Goal: Check status: Check status

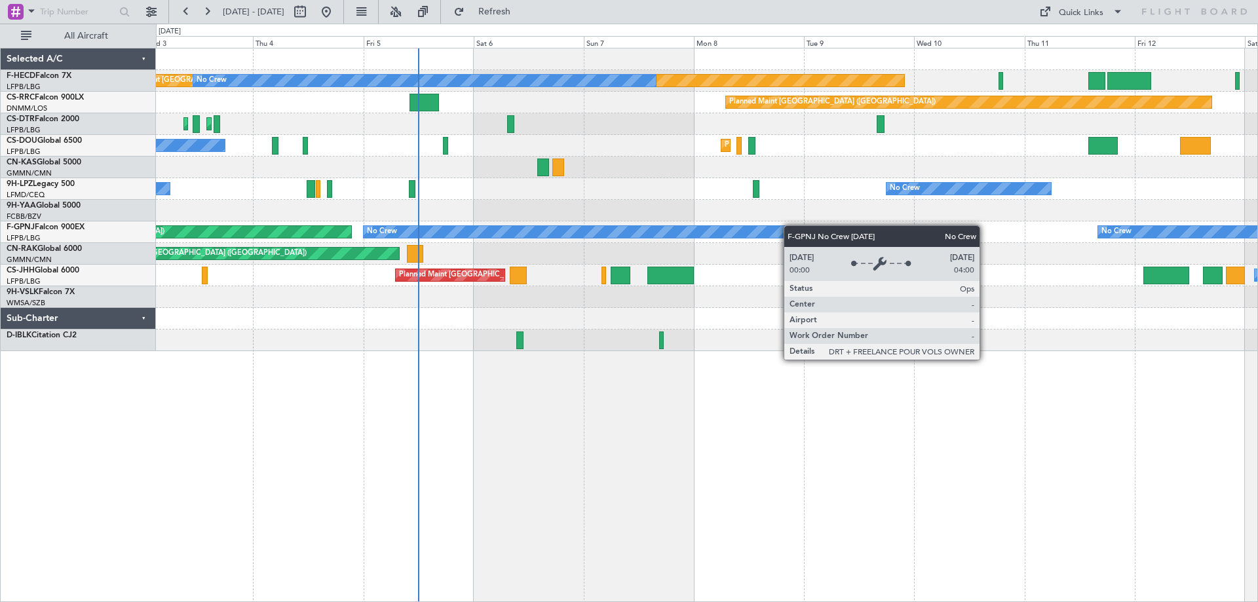
click at [518, 232] on div "No Crew No Crew Planned Maint [GEOGRAPHIC_DATA] ([GEOGRAPHIC_DATA]) No Crew No …" at bounding box center [706, 232] width 1101 height 22
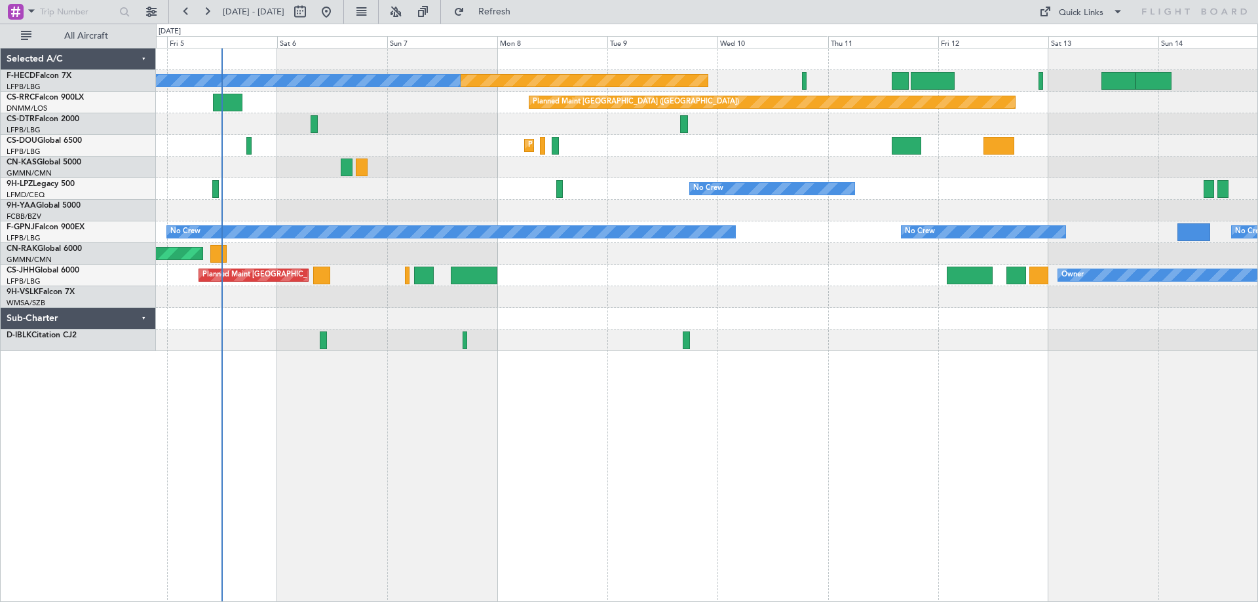
click at [645, 284] on div "Planned Maint [GEOGRAPHIC_DATA] ([GEOGRAPHIC_DATA]) Owner Planned Maint [GEOGRA…" at bounding box center [706, 276] width 1101 height 22
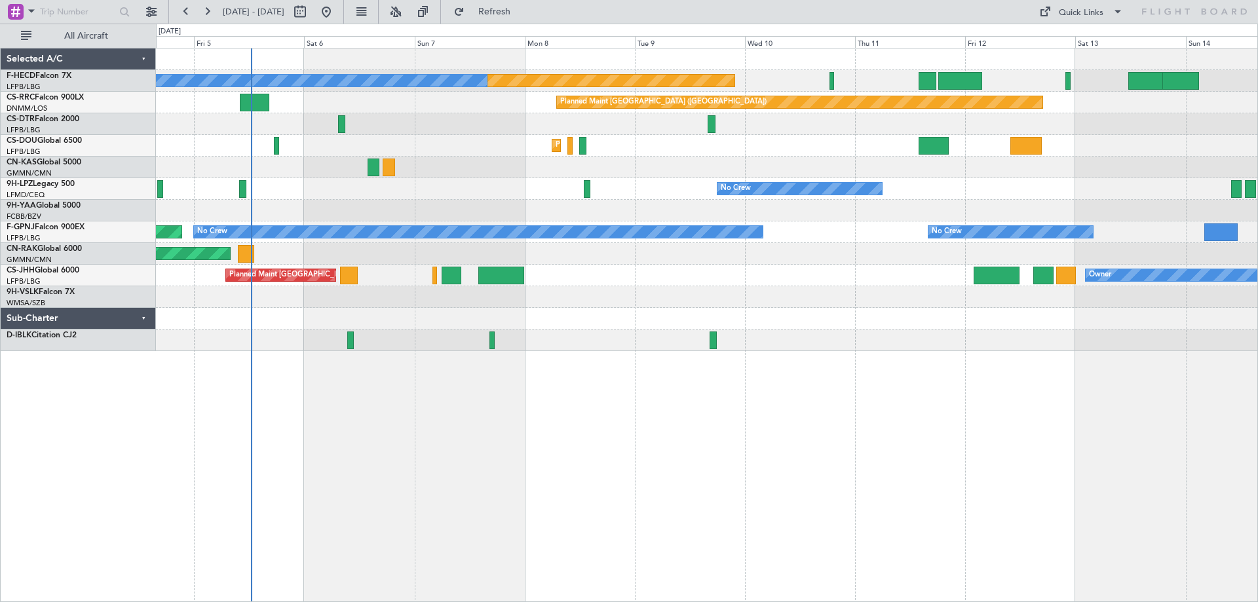
click at [368, 291] on div "Planned Maint Paris (Le Bourget) No Crew No Crew Planned Maint Paris (Le Bourge…" at bounding box center [706, 199] width 1101 height 303
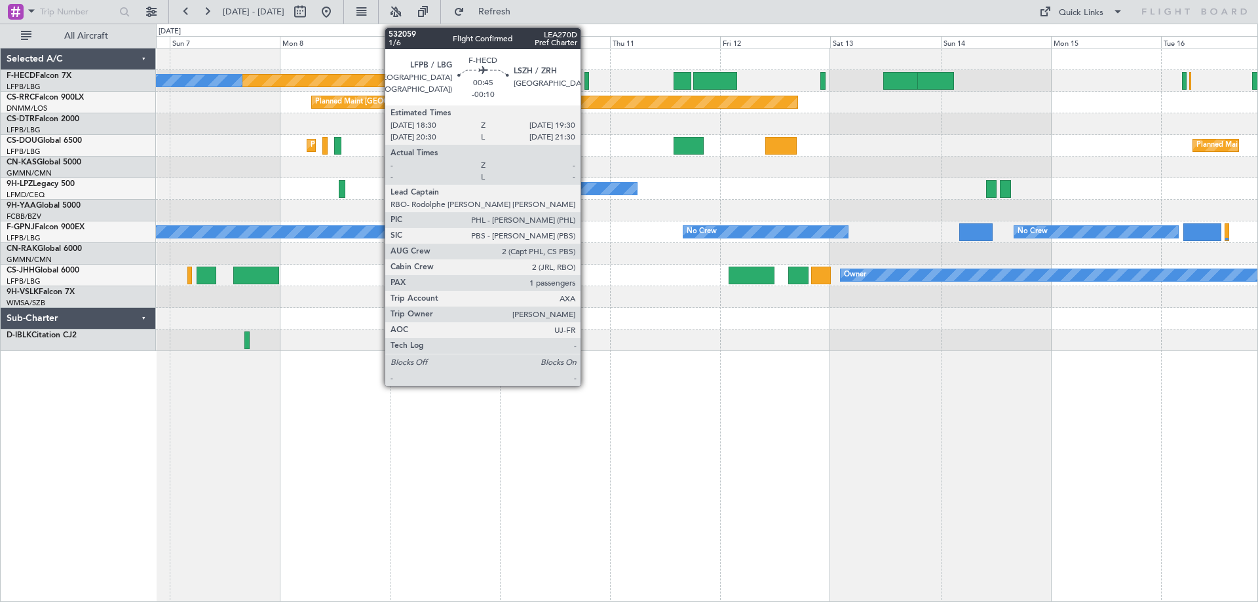
click at [586, 81] on div at bounding box center [586, 81] width 5 height 18
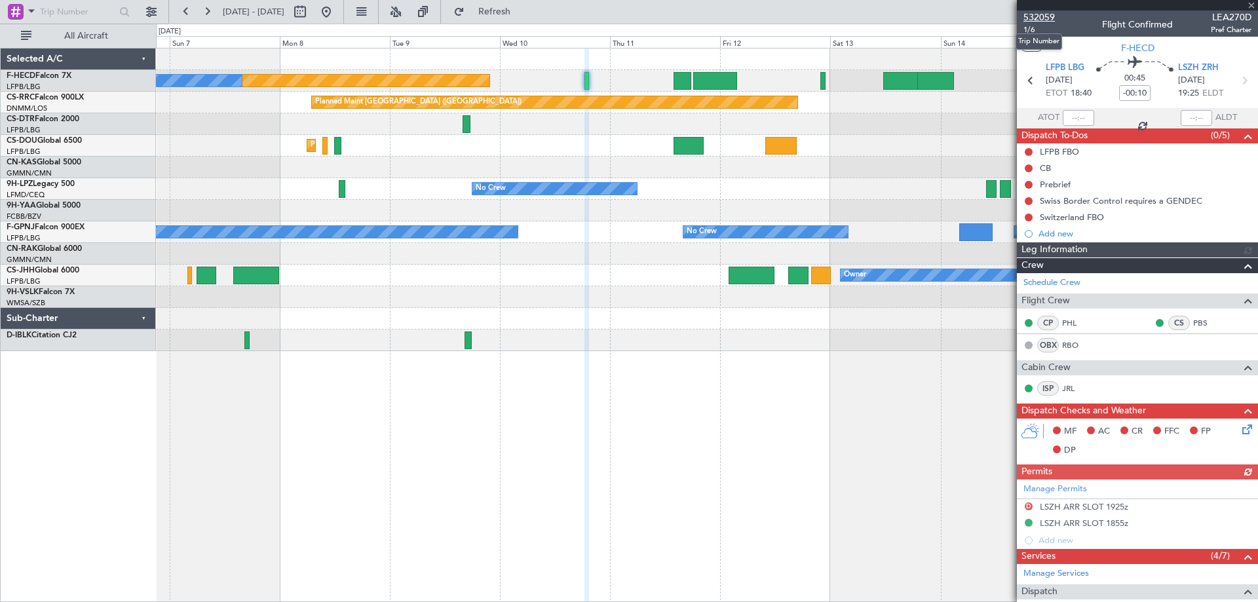
click at [1034, 12] on span "532059" at bounding box center [1038, 17] width 31 height 14
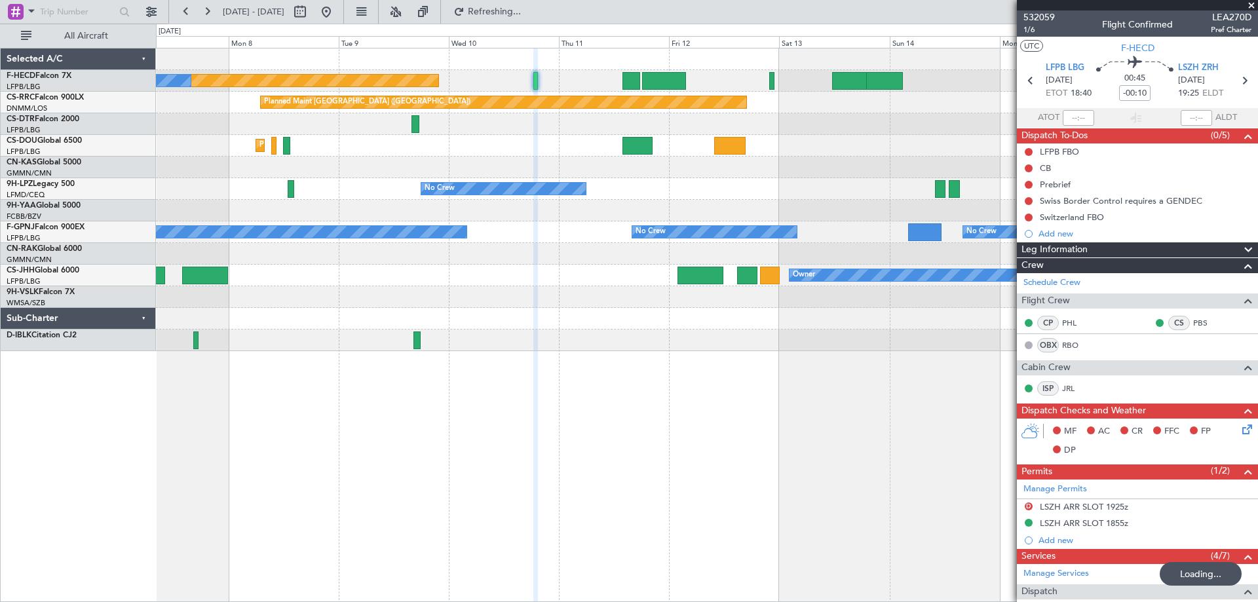
click at [479, 305] on div "Planned Maint Paris (Le Bourget) No Crew No Crew Planned Maint Paris (Le Bourge…" at bounding box center [706, 199] width 1101 height 303
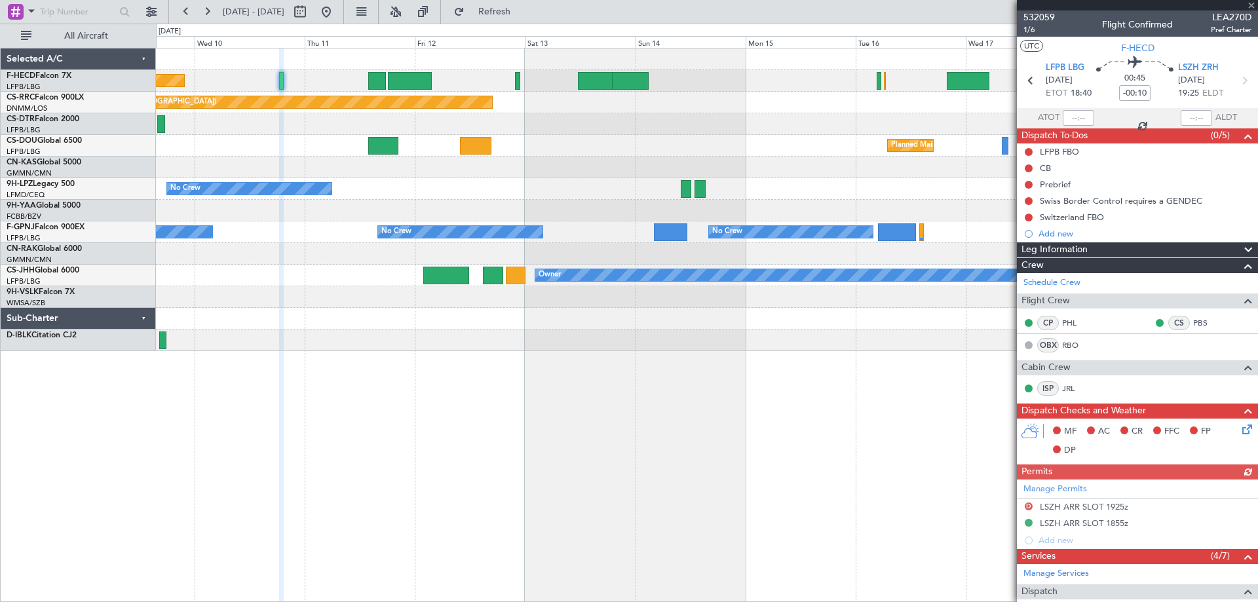
click at [691, 259] on div at bounding box center [706, 254] width 1101 height 22
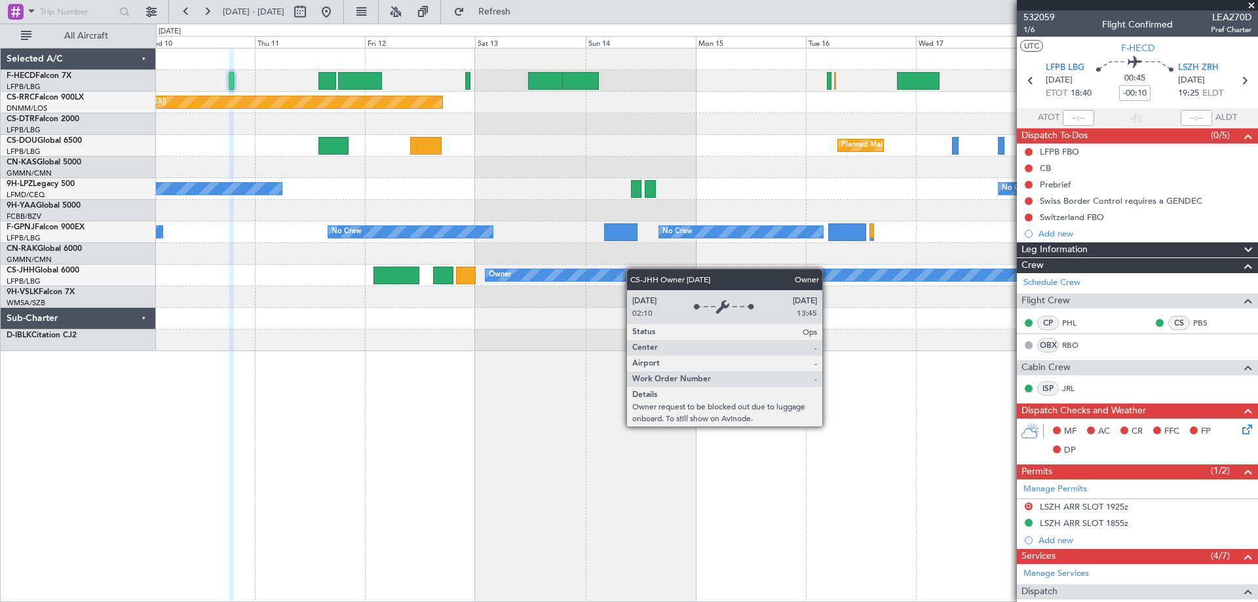
click at [528, 274] on div "Planned Maint Paris (Le Bourget) Owner" at bounding box center [706, 276] width 1101 height 22
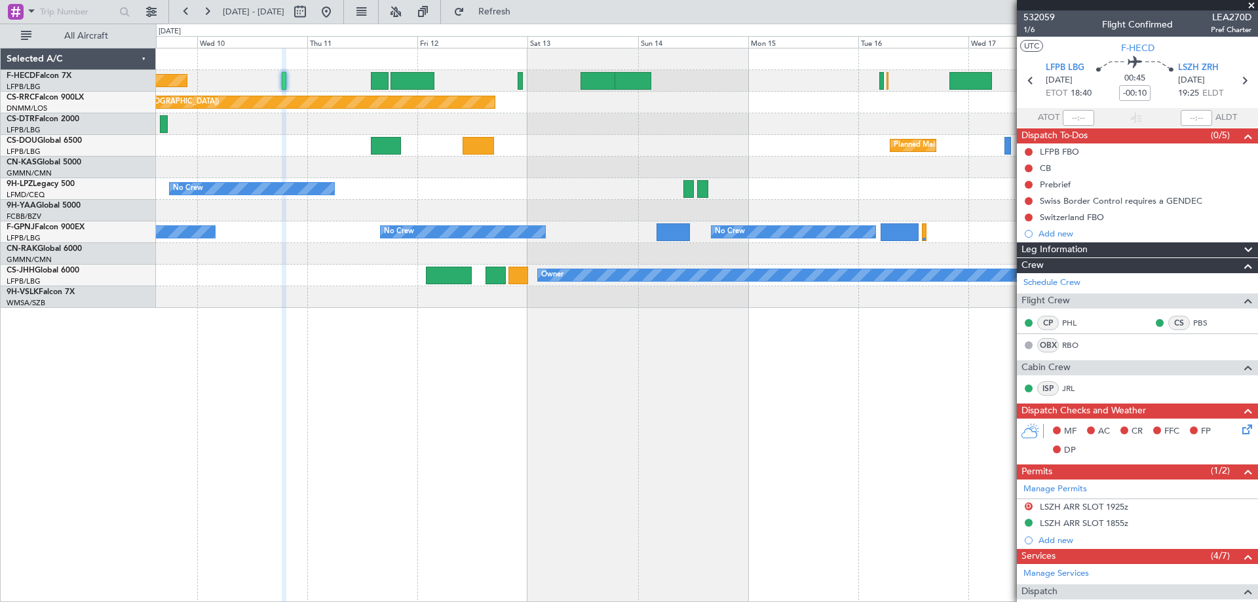
click at [883, 301] on div "No Crew Planned Maint Paris (Le Bourget) No Crew Planned Maint Paris (Le Bourge…" at bounding box center [706, 177] width 1101 height 259
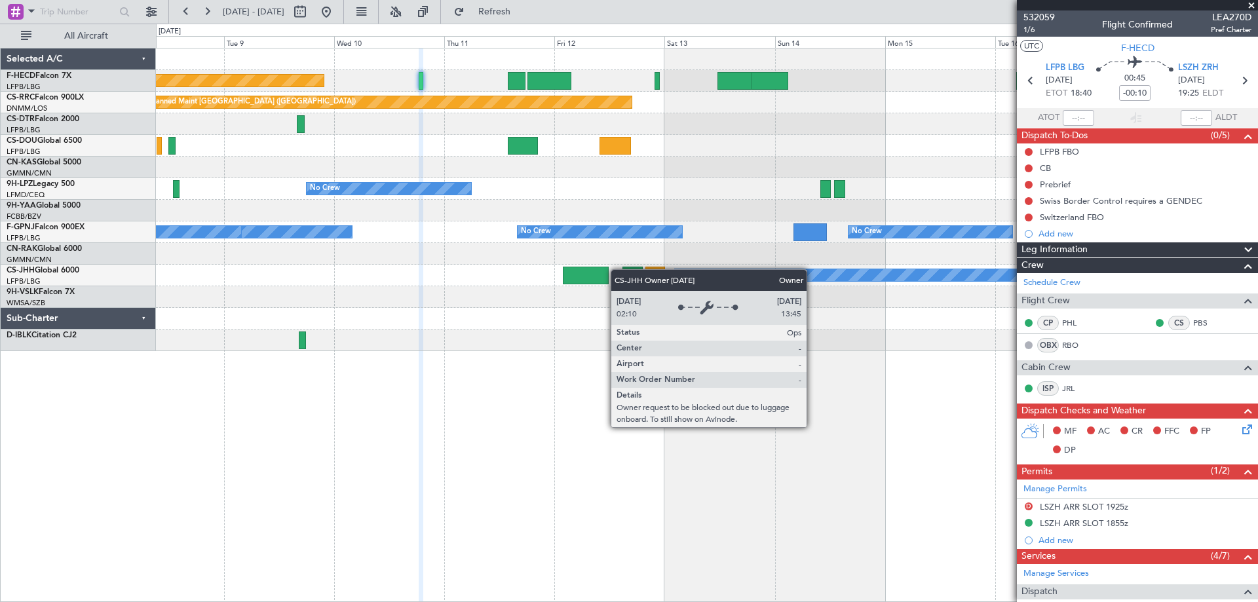
click at [941, 307] on div "Planned Maint Paris (Le Bourget) No Crew No Crew Planned Maint Paris (Le Bourge…" at bounding box center [706, 199] width 1101 height 303
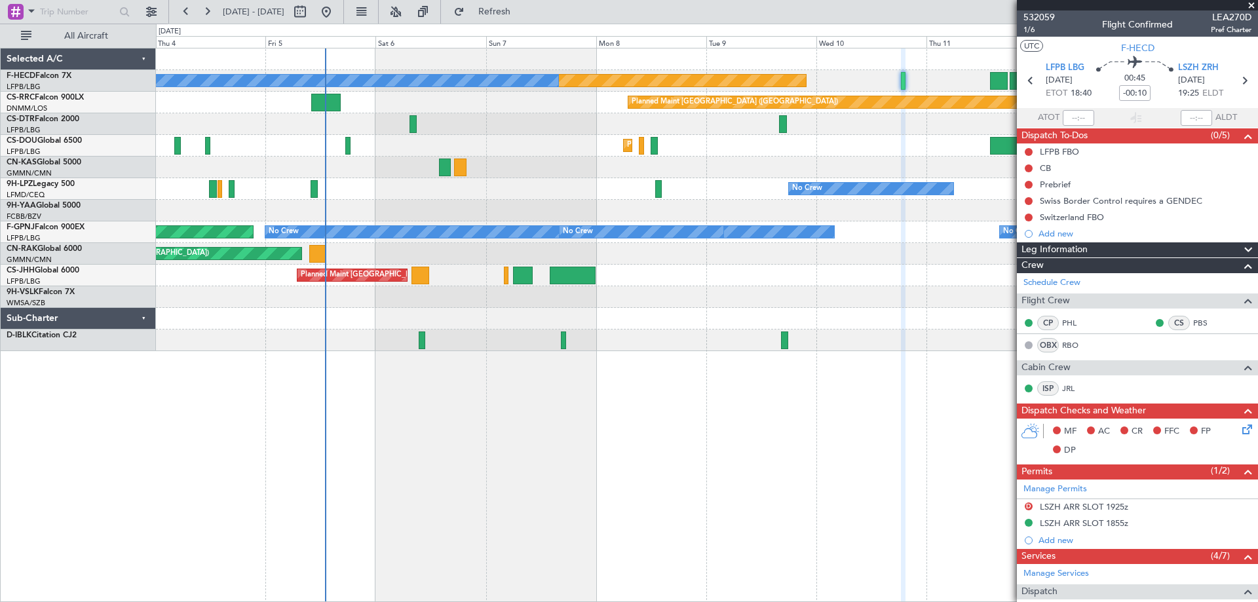
click at [754, 298] on div "Planned Maint Paris (Le Bourget) No Crew No Crew Planned Maint Paris (Le Bourge…" at bounding box center [706, 199] width 1101 height 303
click at [1253, 4] on span at bounding box center [1251, 6] width 13 height 12
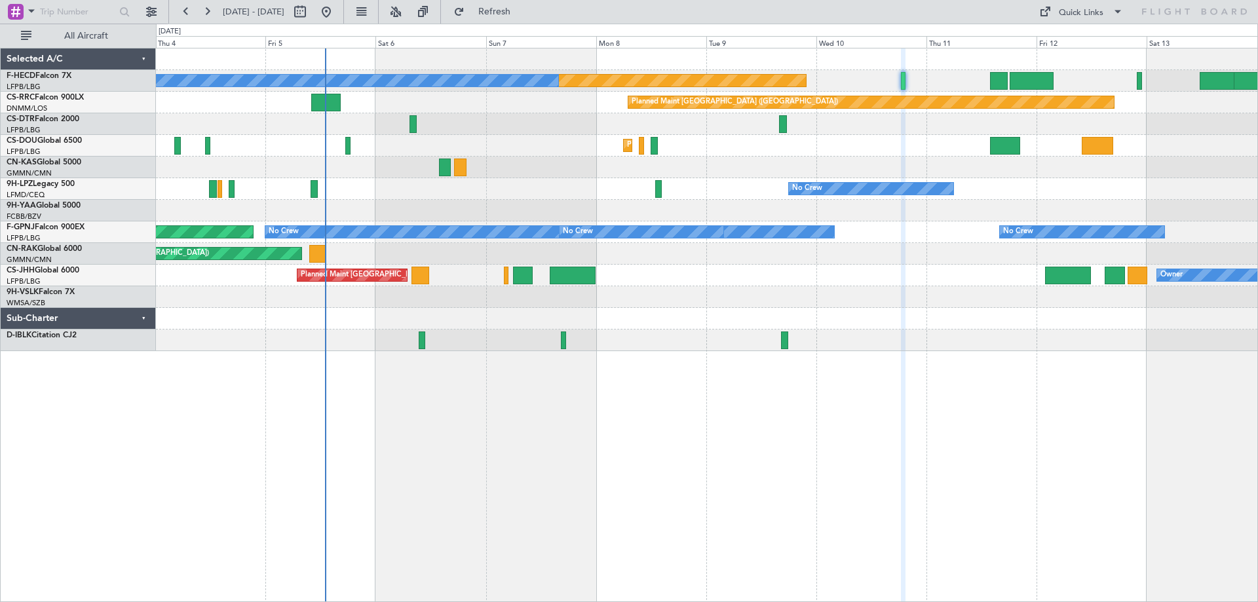
type input "0"
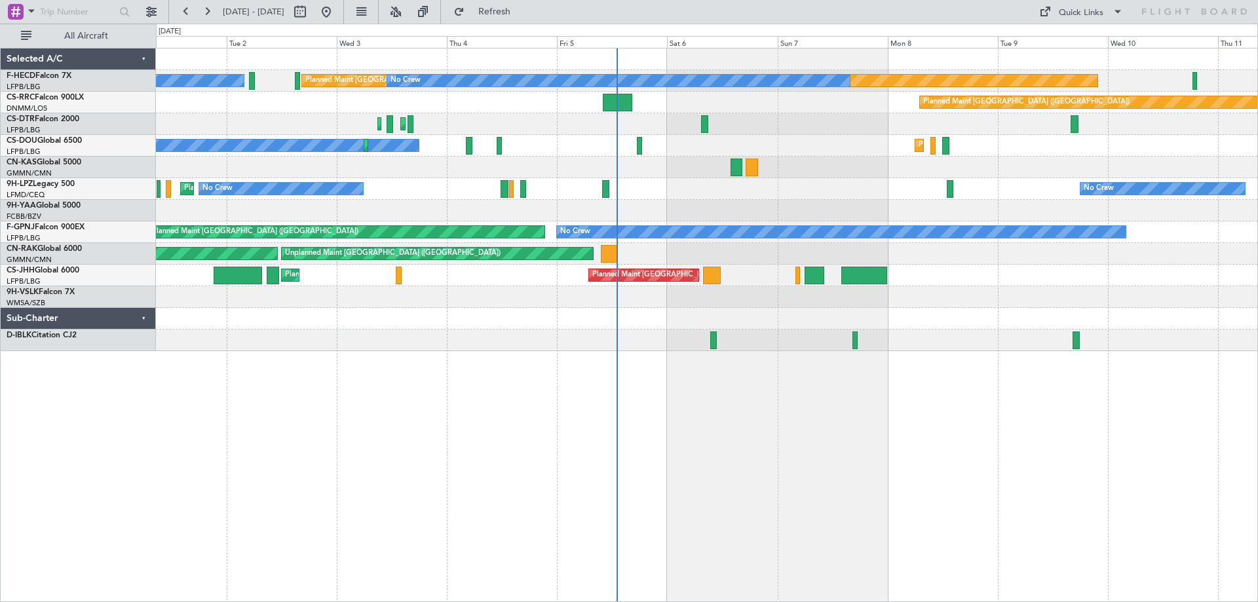
click at [902, 335] on div "Planned Maint Paris (Le Bourget) No Crew No Crew Planned Maint Paris (Le Bourge…" at bounding box center [706, 199] width 1101 height 303
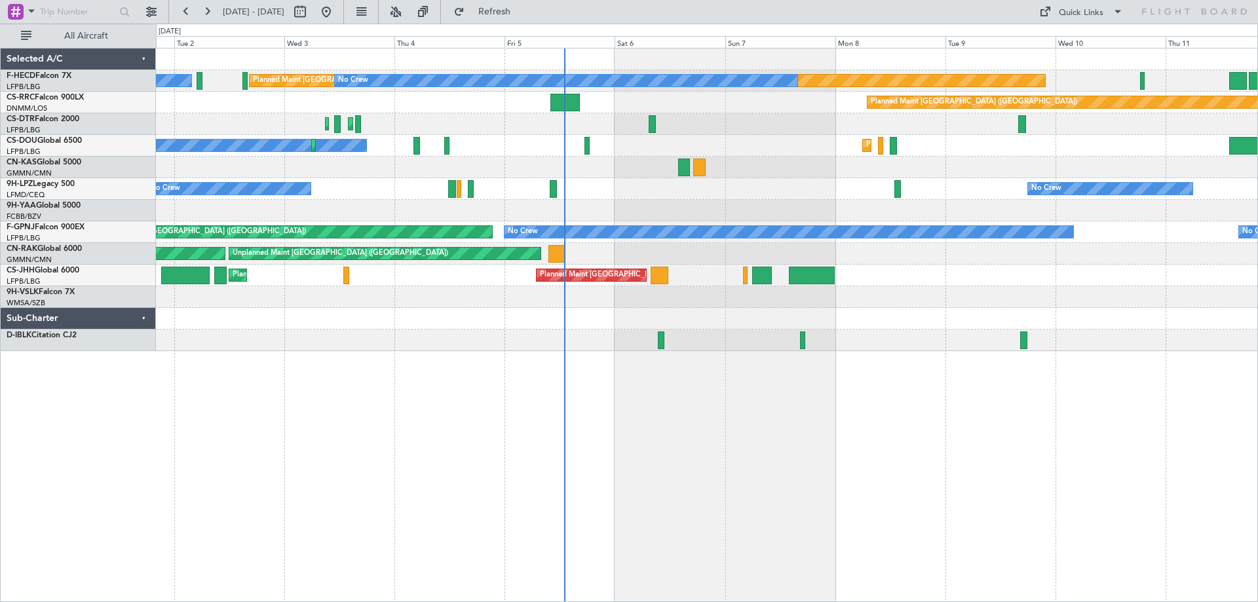
click at [685, 211] on div "Planned Maint Paris (Le Bourget) No Crew No Crew Planned Maint Paris (Le Bourge…" at bounding box center [706, 199] width 1101 height 303
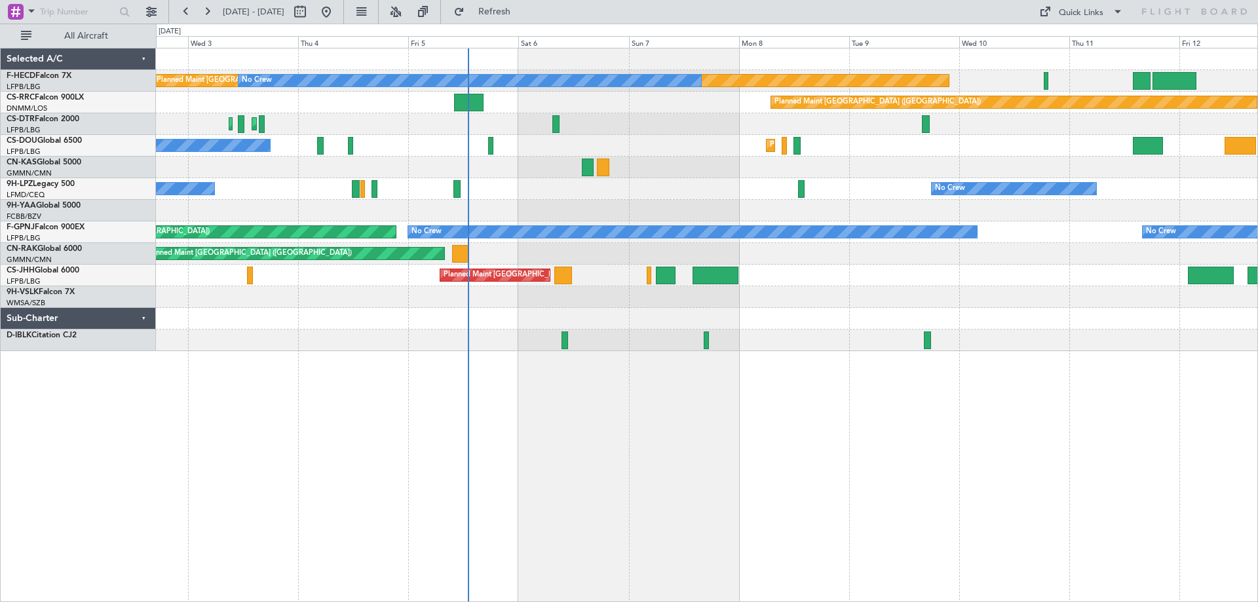
click at [672, 305] on div "Planned Maint Paris (Le Bourget) No Crew No Crew Planned Maint Paris (Le Bourge…" at bounding box center [706, 199] width 1101 height 303
